Goal: Find specific page/section: Find specific page/section

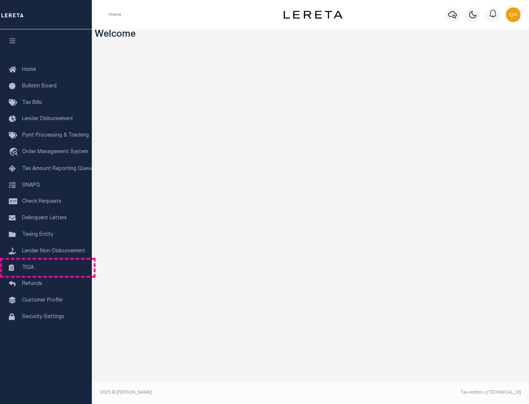
click at [46, 267] on link "TIQA" at bounding box center [46, 268] width 92 height 17
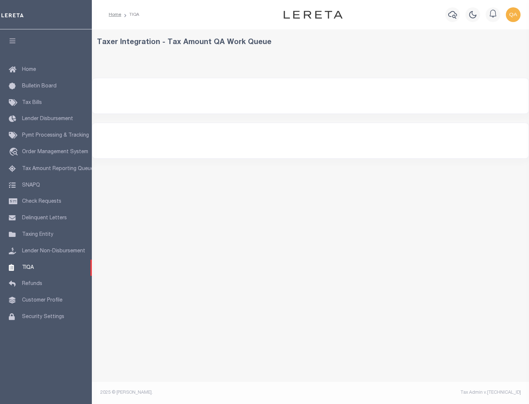
select select "200"
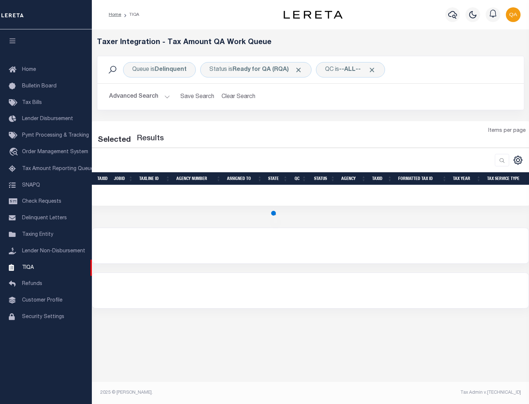
select select "200"
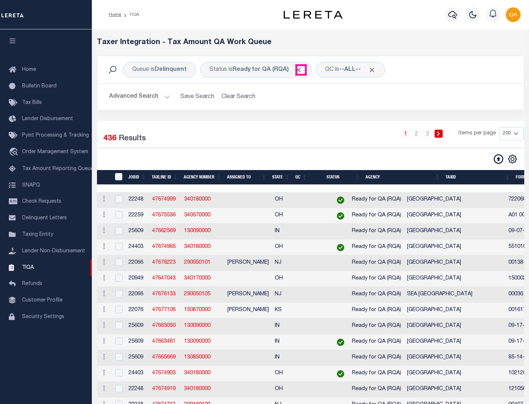
click at [301, 70] on span "Click to Remove" at bounding box center [298, 70] width 8 height 8
